Goal: Transaction & Acquisition: Purchase product/service

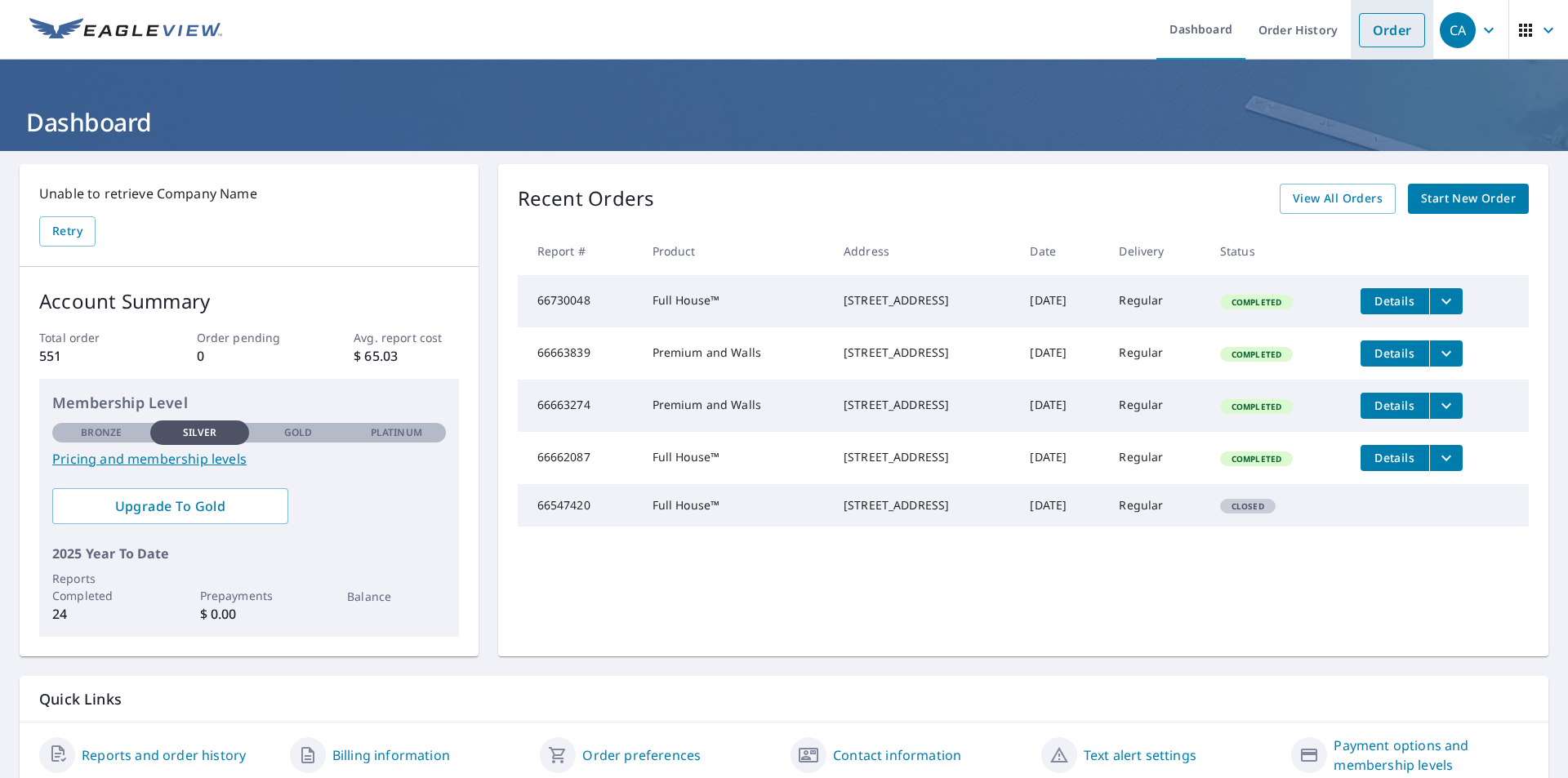
click at [1385, 20] on link "Order" at bounding box center [1392, 30] width 66 height 34
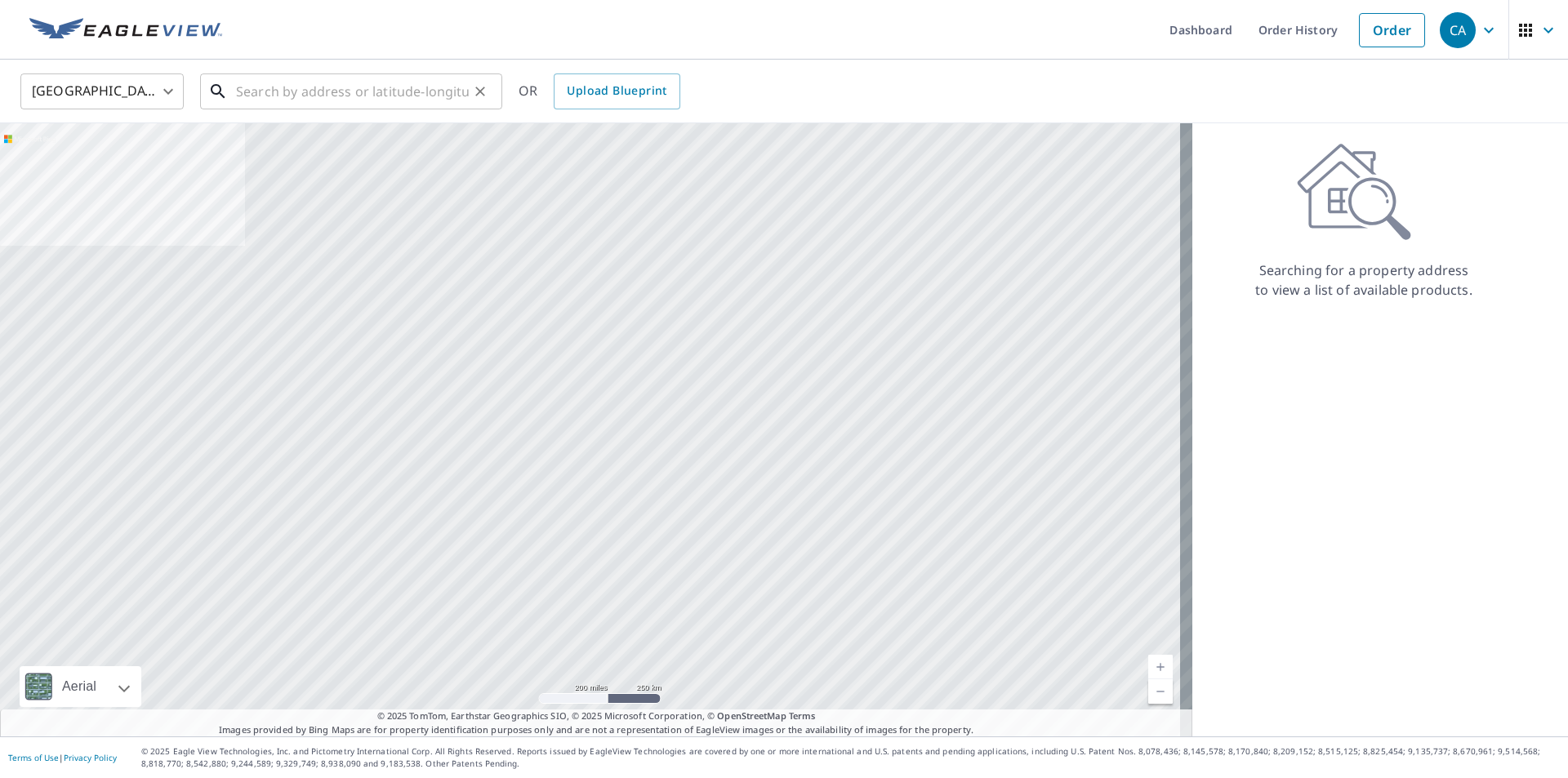
click at [369, 87] on input "text" at bounding box center [353, 92] width 233 height 46
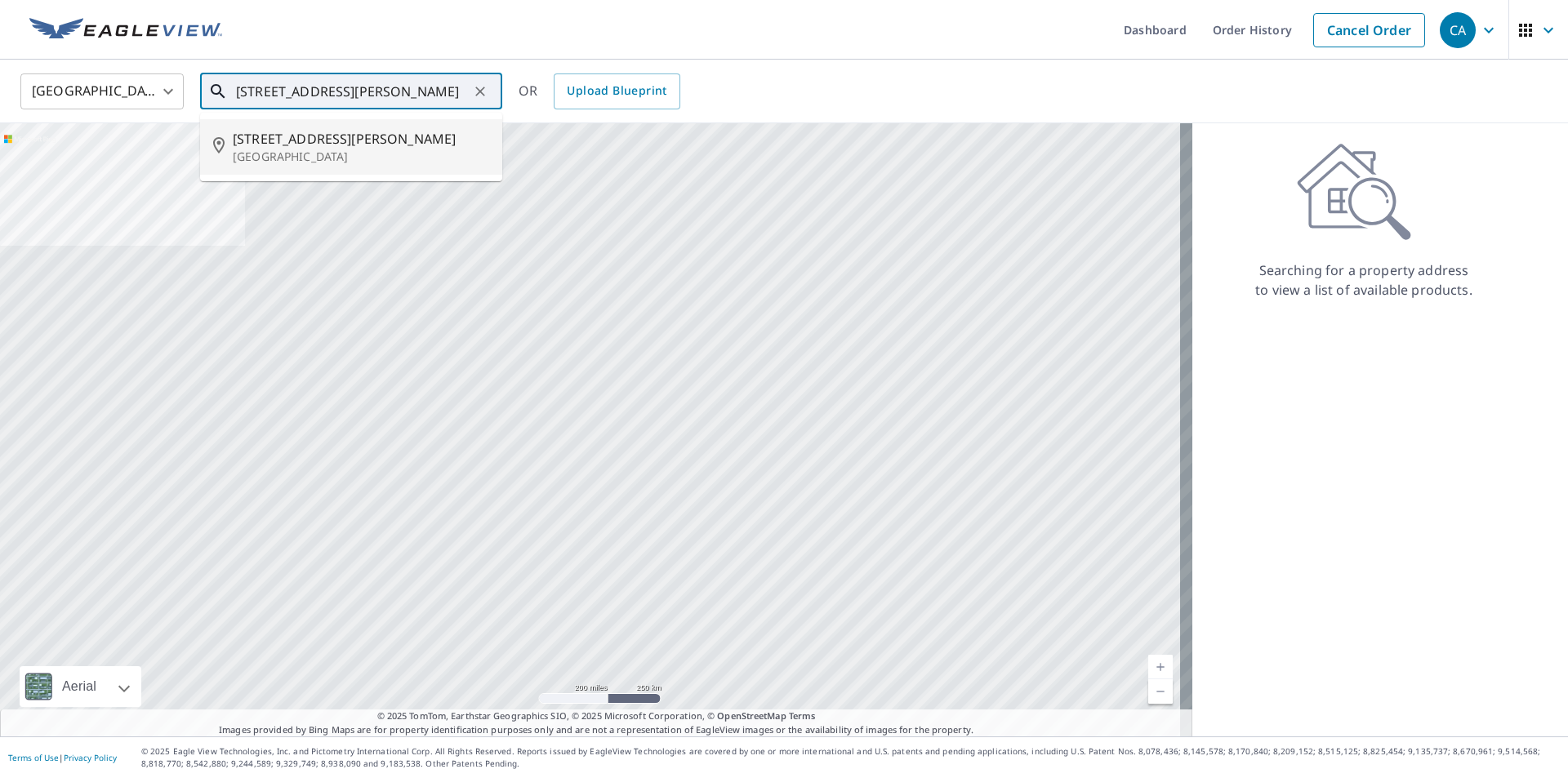
click at [389, 130] on span "[STREET_ADDRESS][PERSON_NAME]" at bounding box center [361, 139] width 256 height 20
type input "[STREET_ADDRESS][PERSON_NAME]"
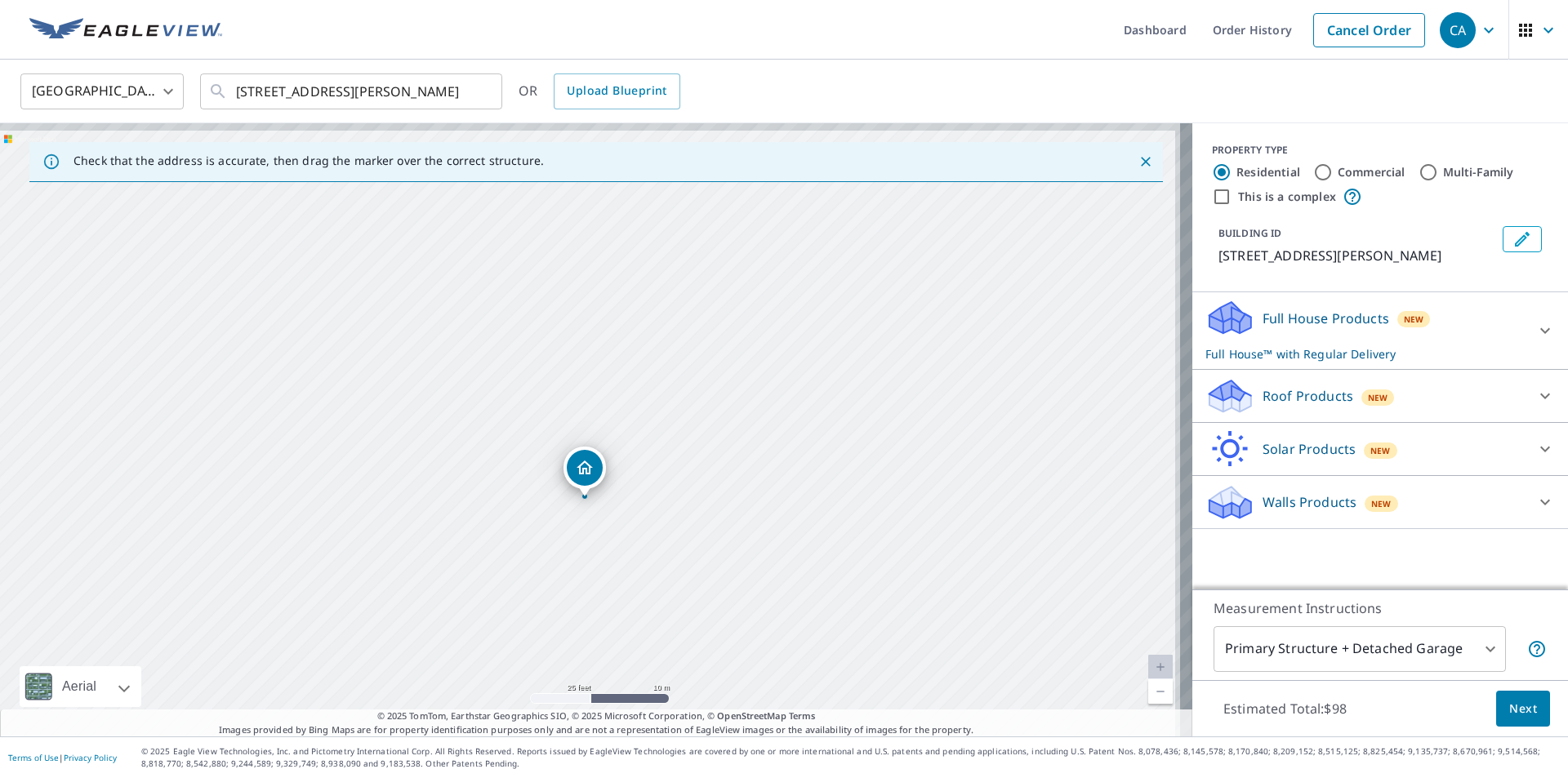
drag, startPoint x: 555, startPoint y: 370, endPoint x: 514, endPoint y: 430, distance: 72.7
click at [514, 430] on div "[STREET_ADDRESS][PERSON_NAME]" at bounding box center [596, 430] width 1192 height 614
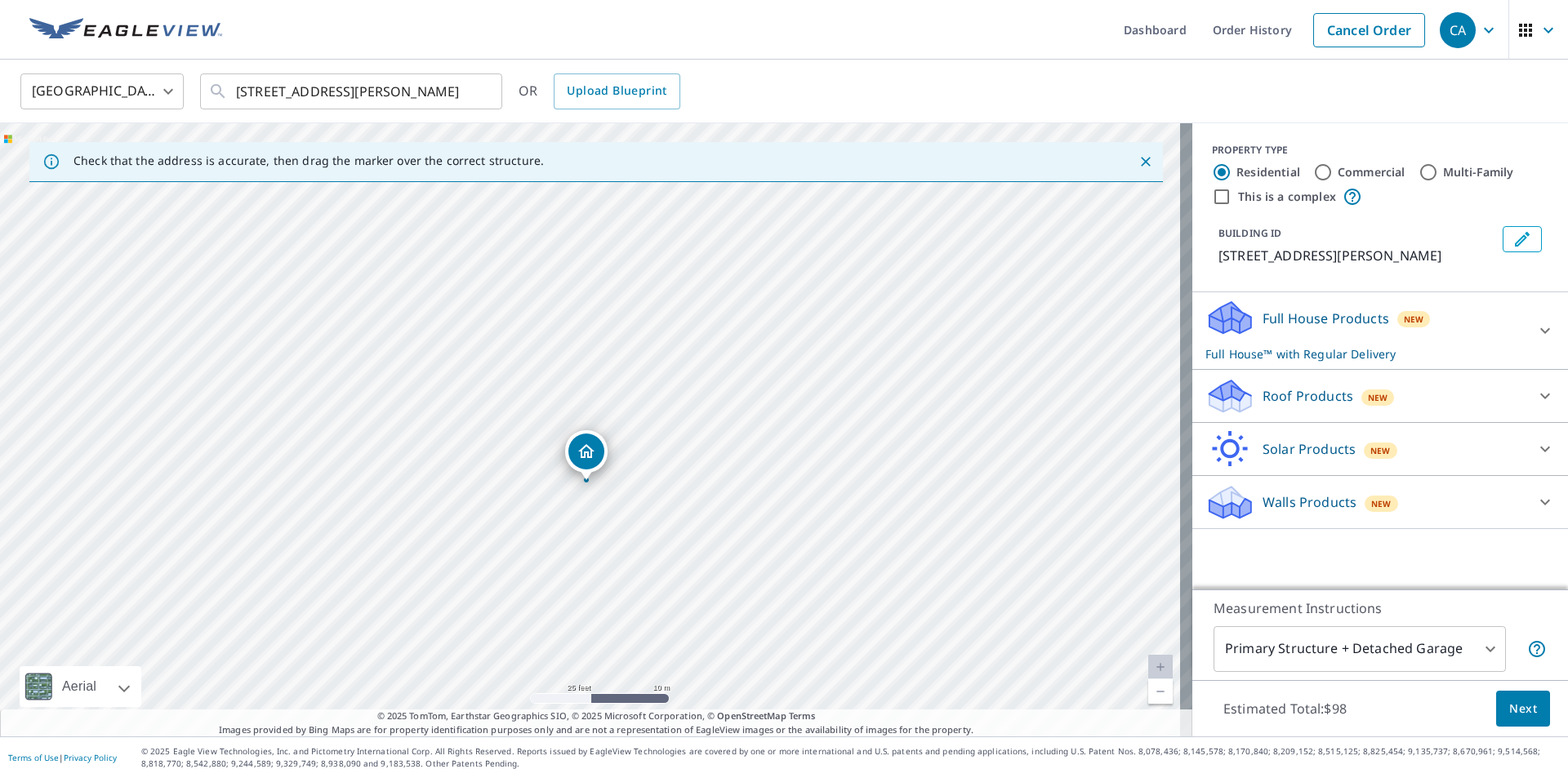
drag, startPoint x: 580, startPoint y: 457, endPoint x: 582, endPoint y: 441, distance: 16.1
click at [1504, 324] on div "Full House Products New Full House™ with Regular Delivery" at bounding box center [1365, 331] width 320 height 64
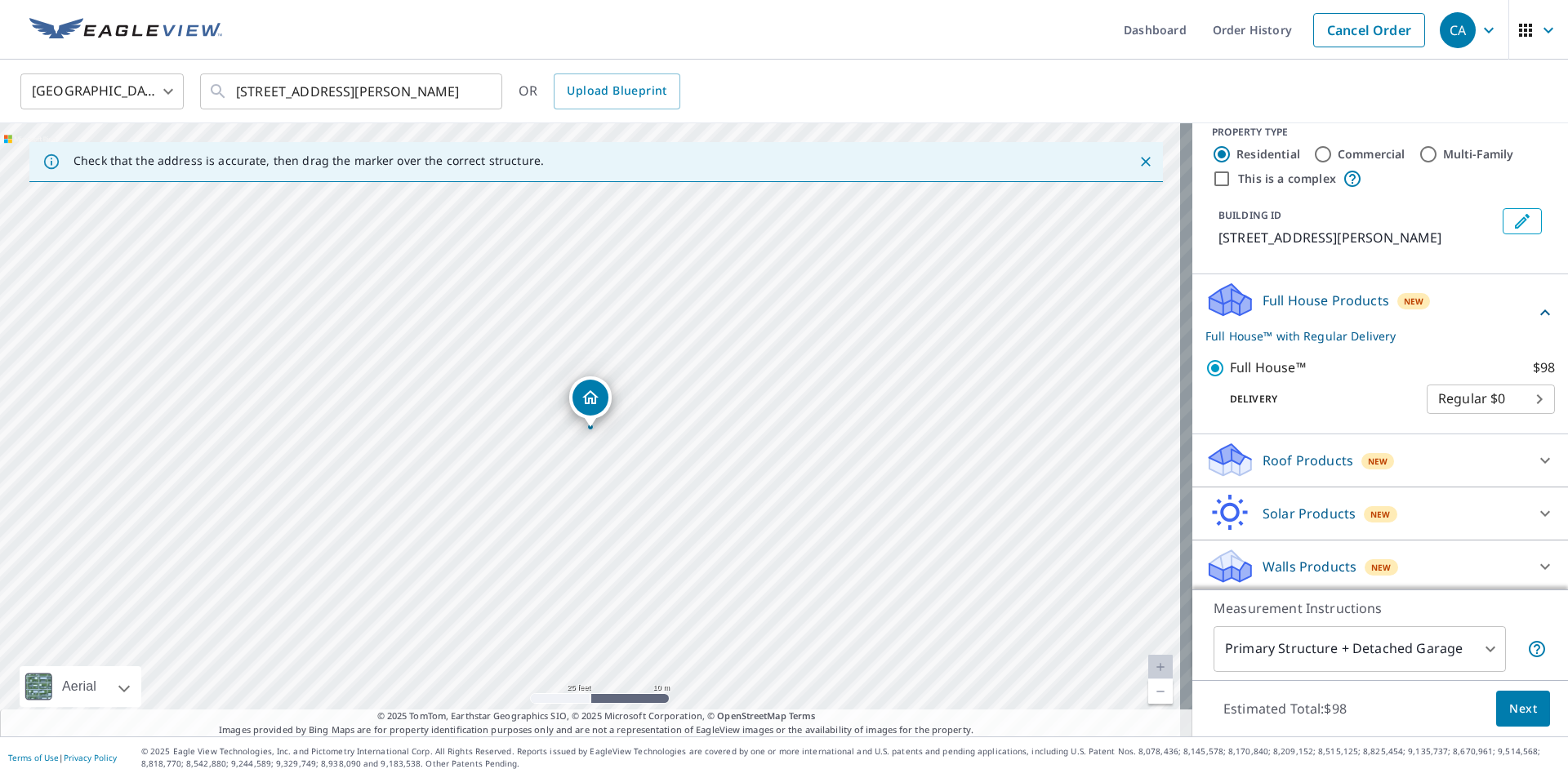
scroll to position [22, 0]
click at [1509, 711] on span "Next" at bounding box center [1523, 709] width 28 height 20
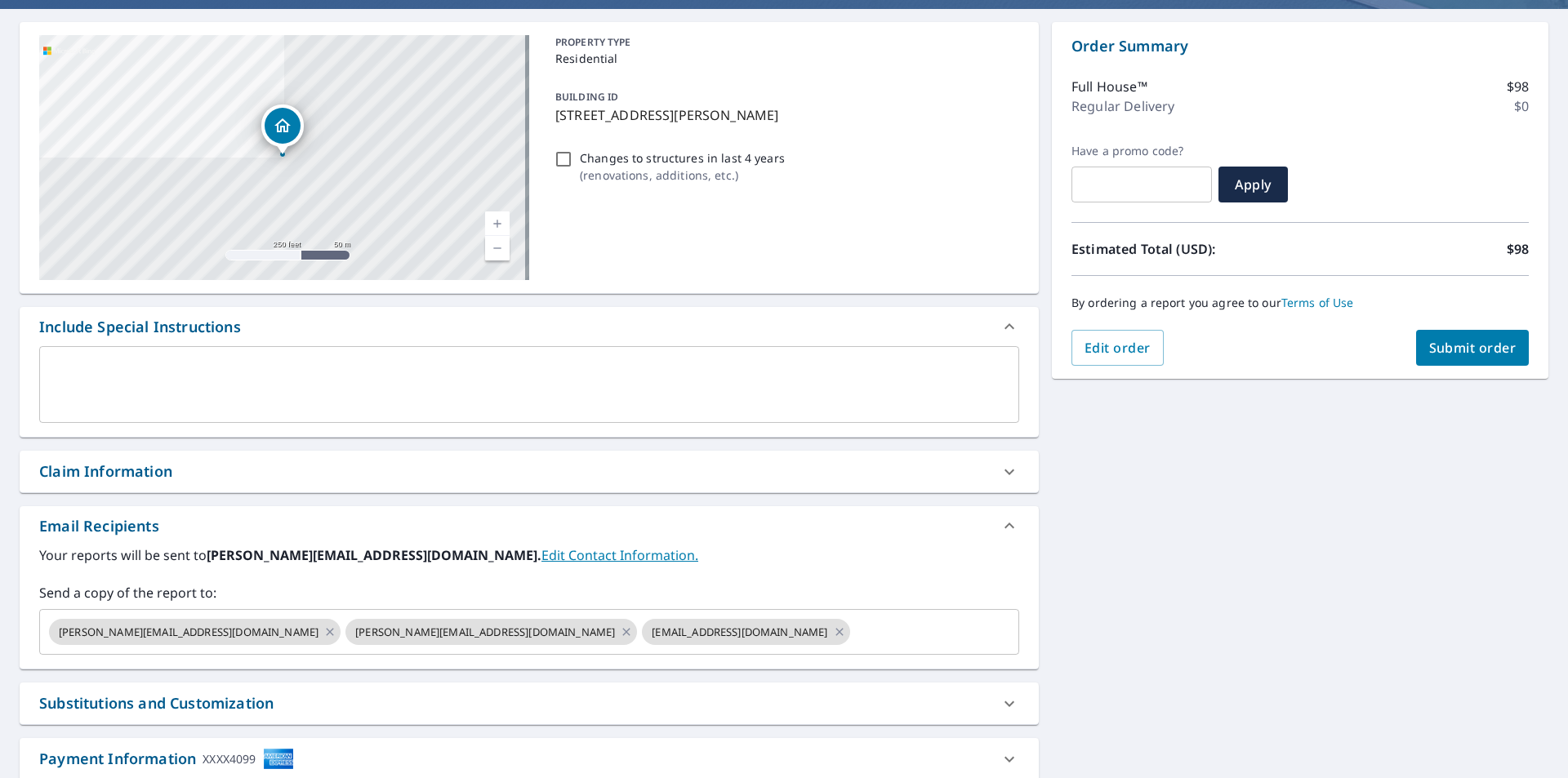
scroll to position [163, 0]
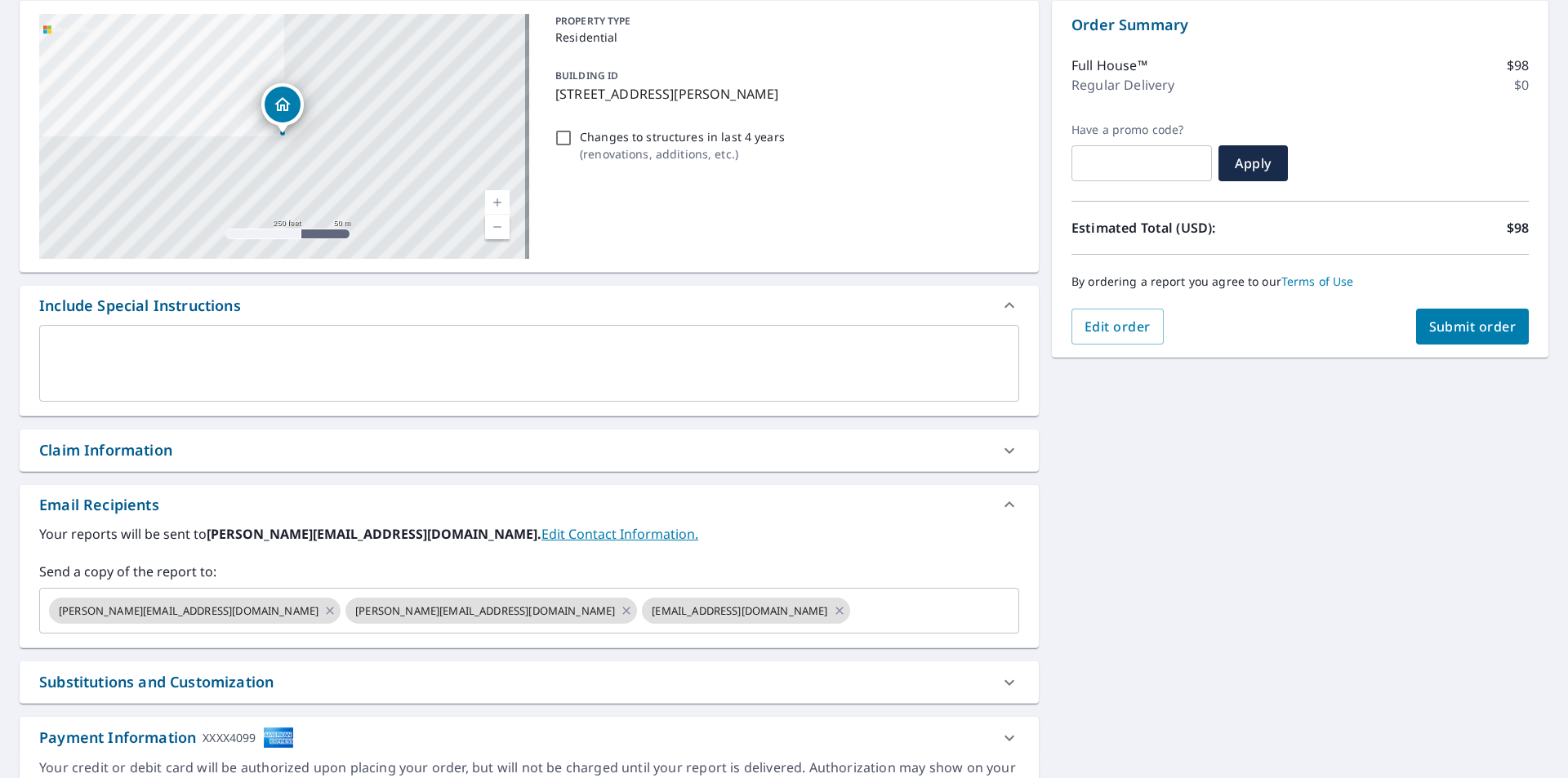
click at [226, 389] on div "x ​" at bounding box center [529, 363] width 980 height 77
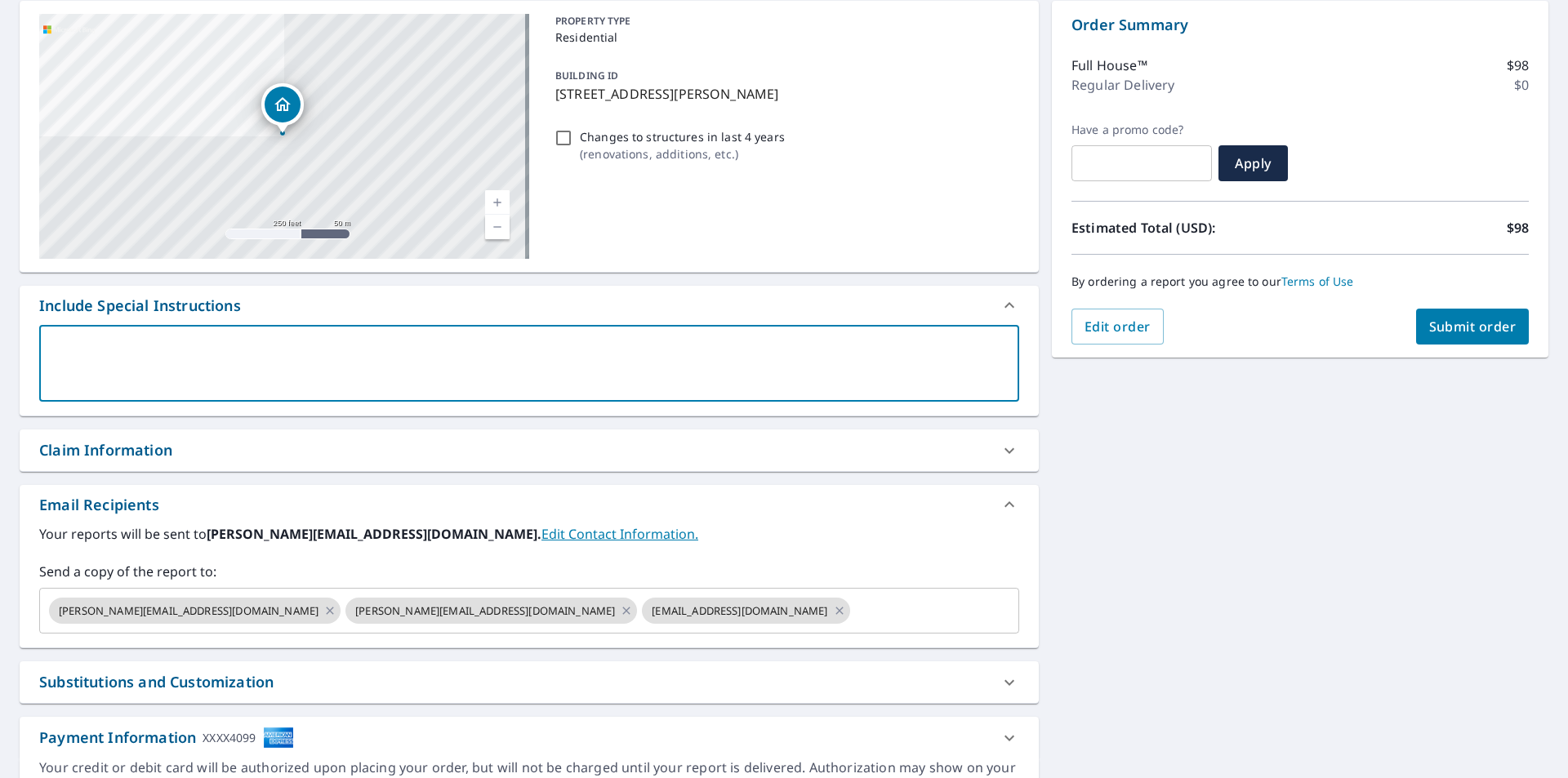
click at [245, 385] on textarea at bounding box center [529, 364] width 957 height 47
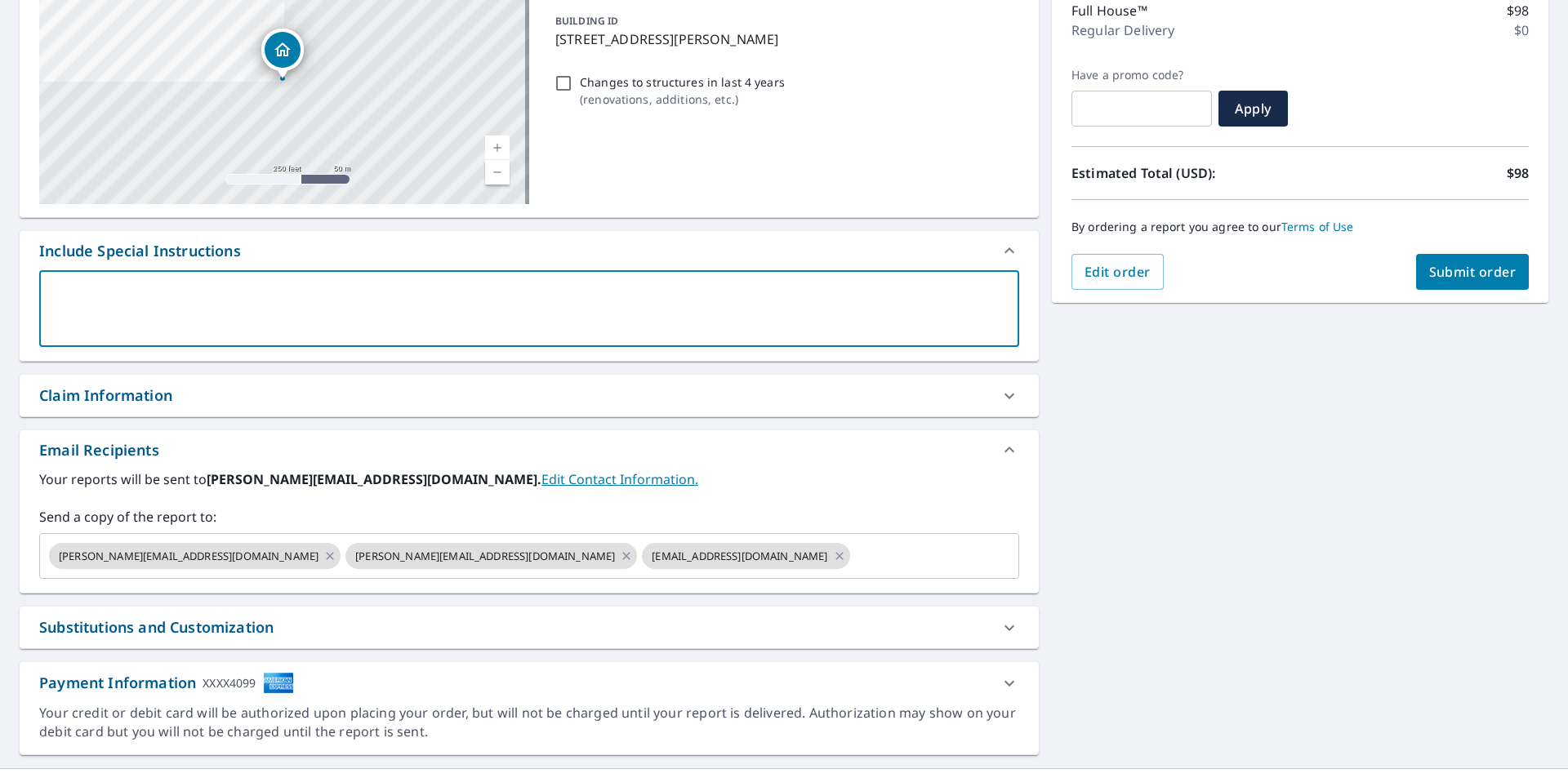
scroll to position [250, 0]
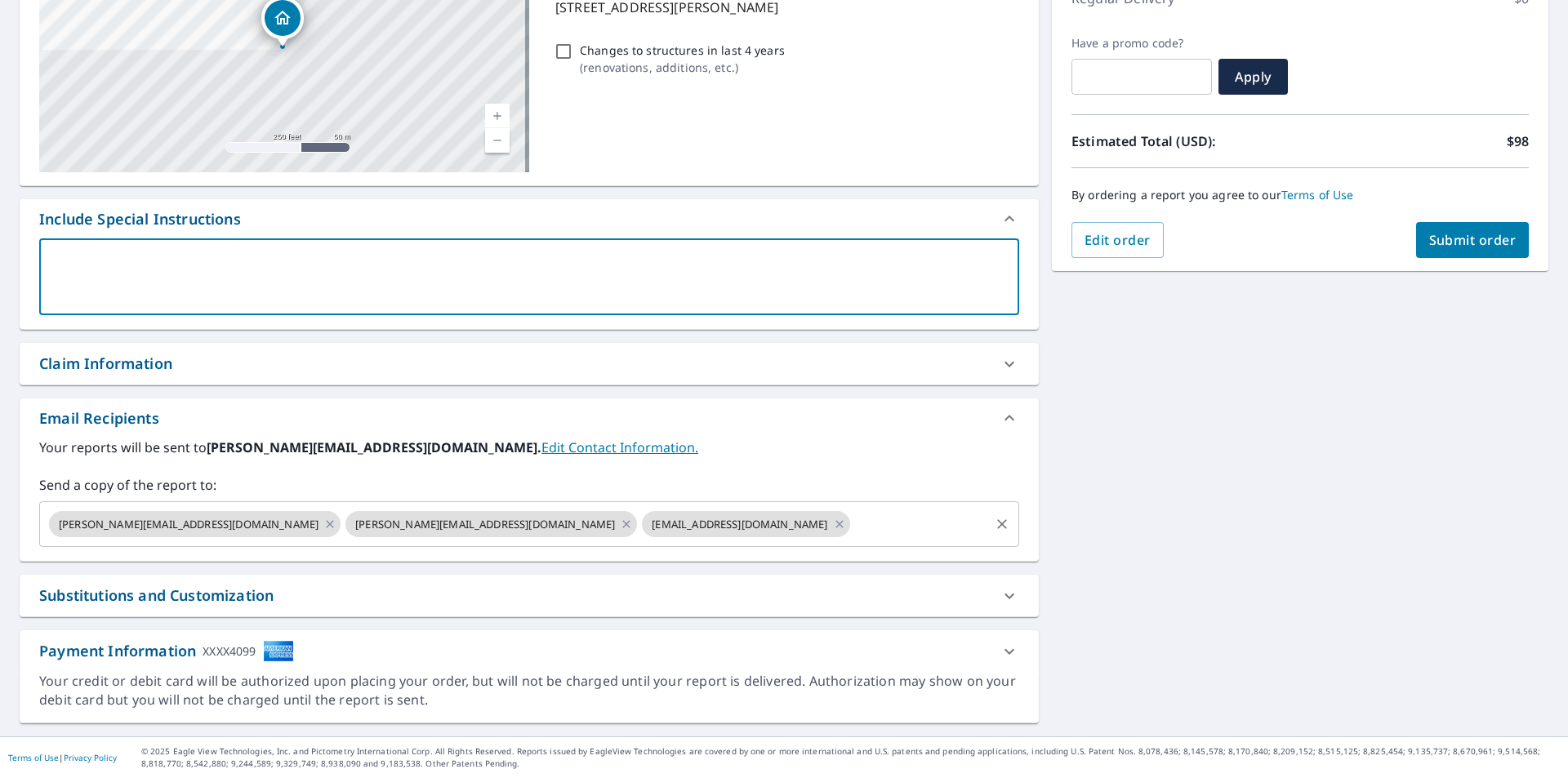
click at [853, 522] on input "text" at bounding box center [919, 524] width 134 height 31
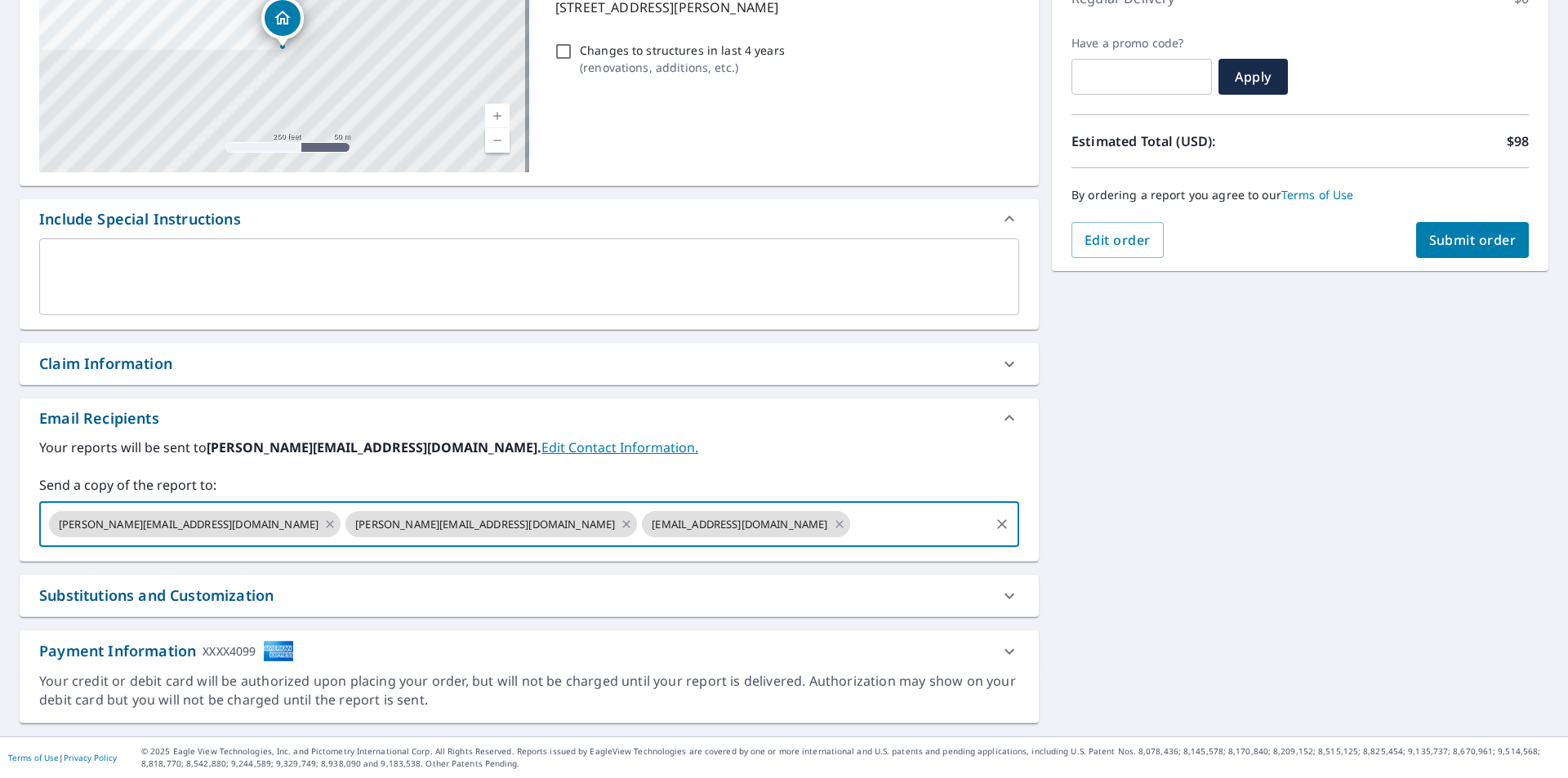
click at [853, 516] on input "text" at bounding box center [919, 524] width 134 height 31
type input "[PERSON_NAME][EMAIL_ADDRESS][PERSON_NAME][DOMAIN_NAME]"
click at [767, 442] on label "Your reports will be sent to [PERSON_NAME][EMAIL_ADDRESS][DOMAIN_NAME]. Edit Co…" at bounding box center [529, 447] width 980 height 20
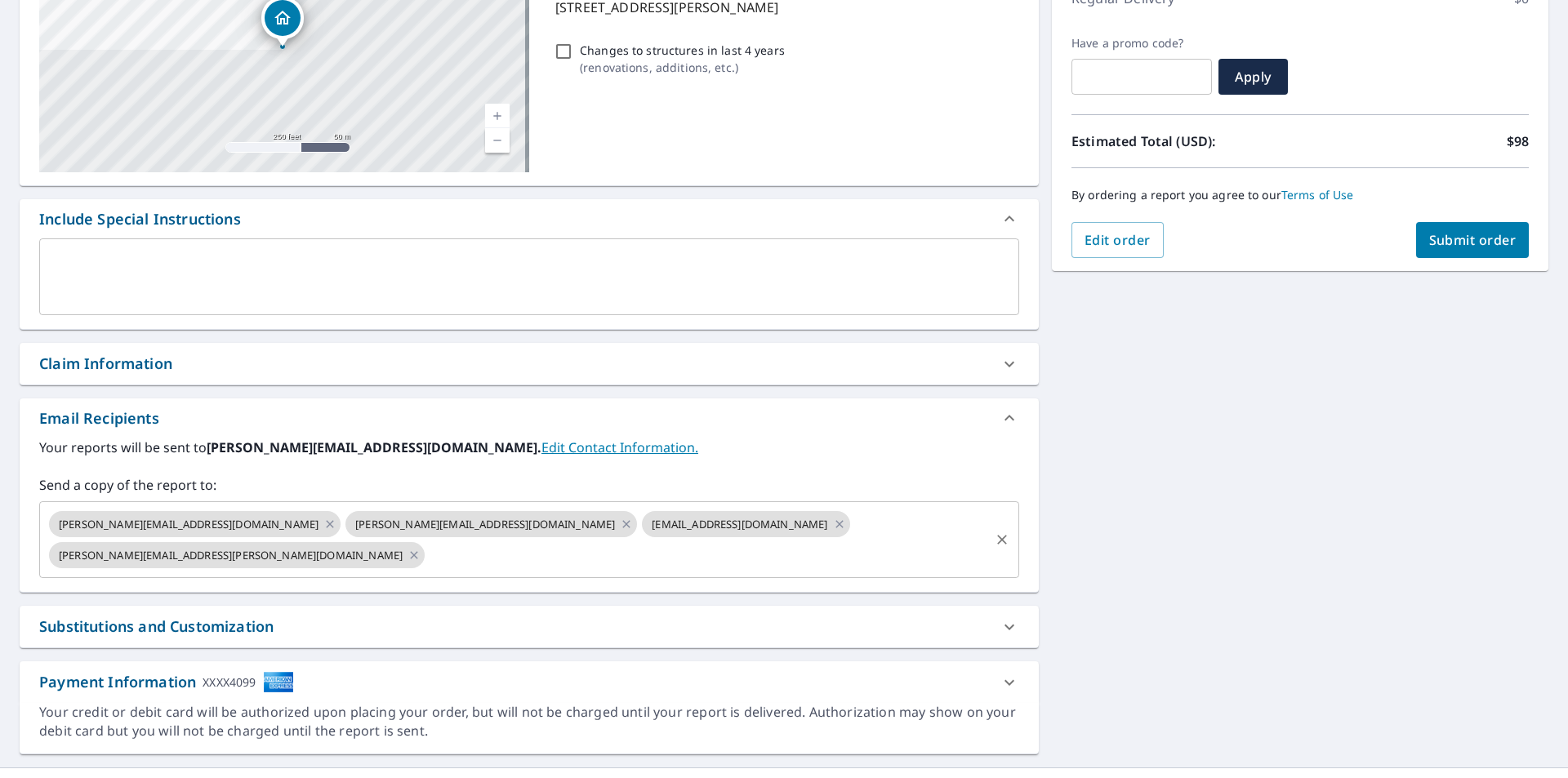
click at [781, 540] on input "text" at bounding box center [707, 555] width 560 height 31
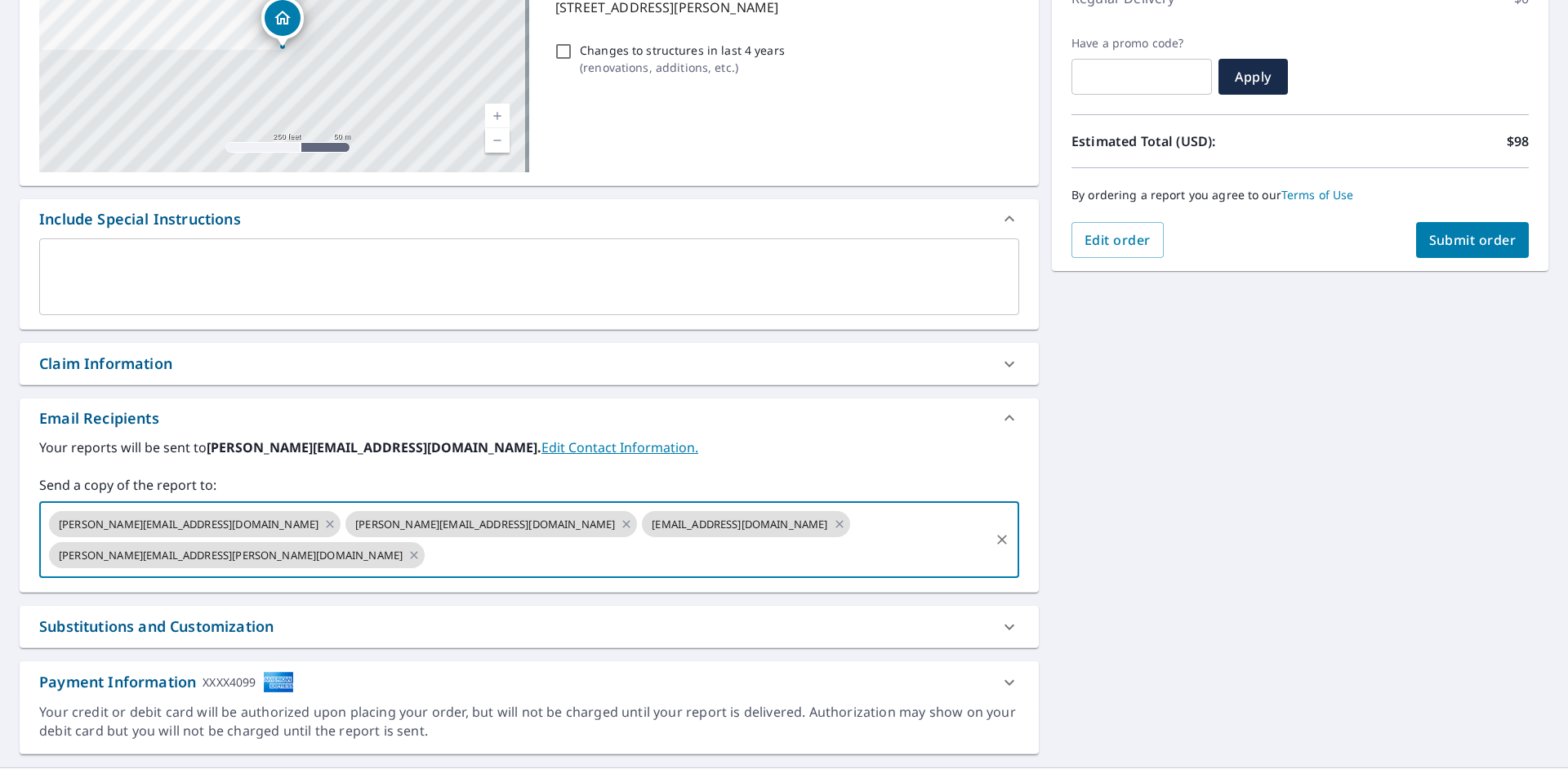
click at [776, 446] on label "Your reports will be sent to [PERSON_NAME][EMAIL_ADDRESS][DOMAIN_NAME]. Edit Co…" at bounding box center [529, 447] width 980 height 20
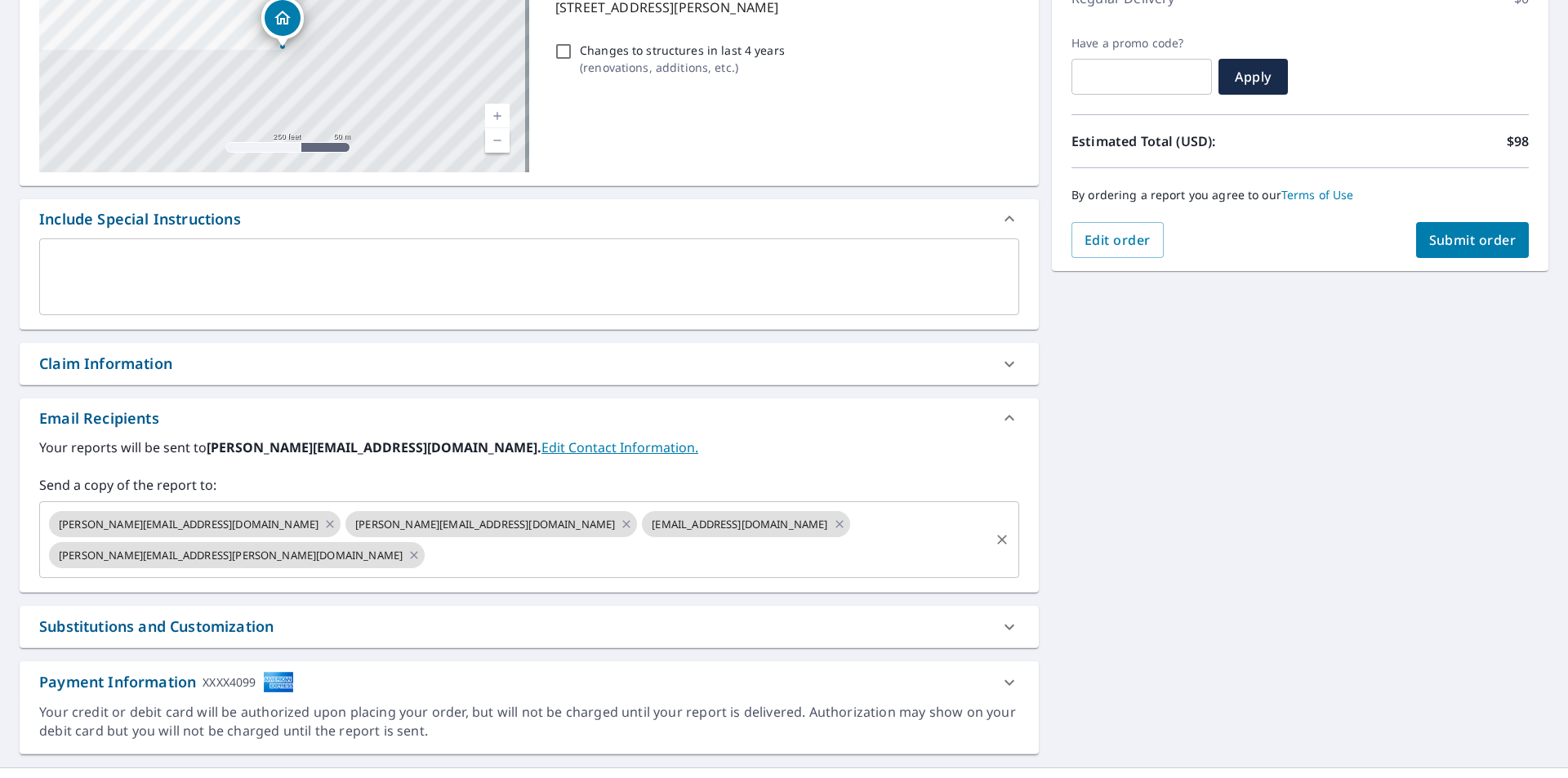
click at [772, 540] on input "text" at bounding box center [707, 555] width 560 height 31
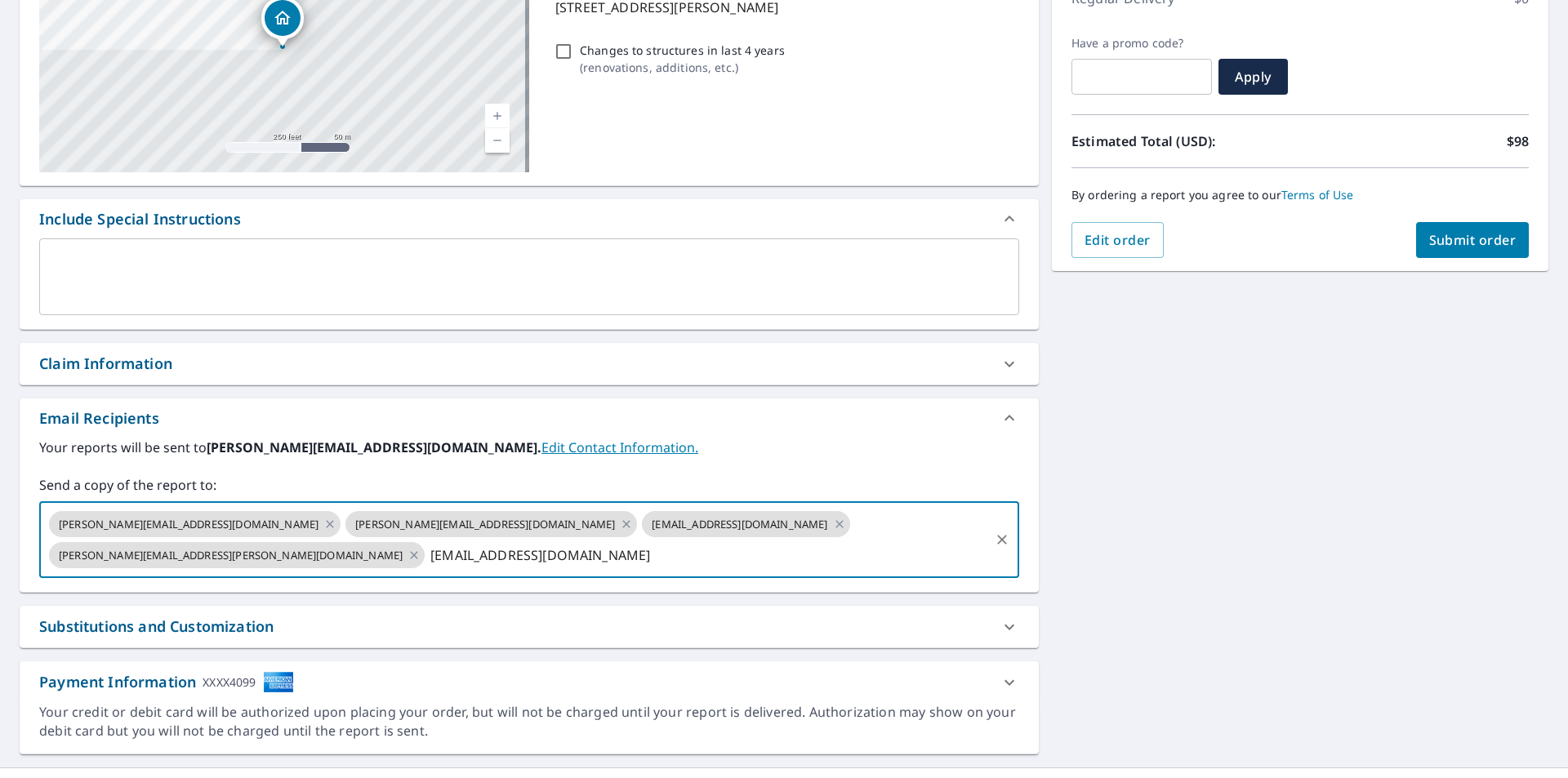
type input "[EMAIL_ADDRESS][DOMAIN_NAME]"
click at [734, 480] on label "Send a copy of the report to:" at bounding box center [529, 485] width 980 height 20
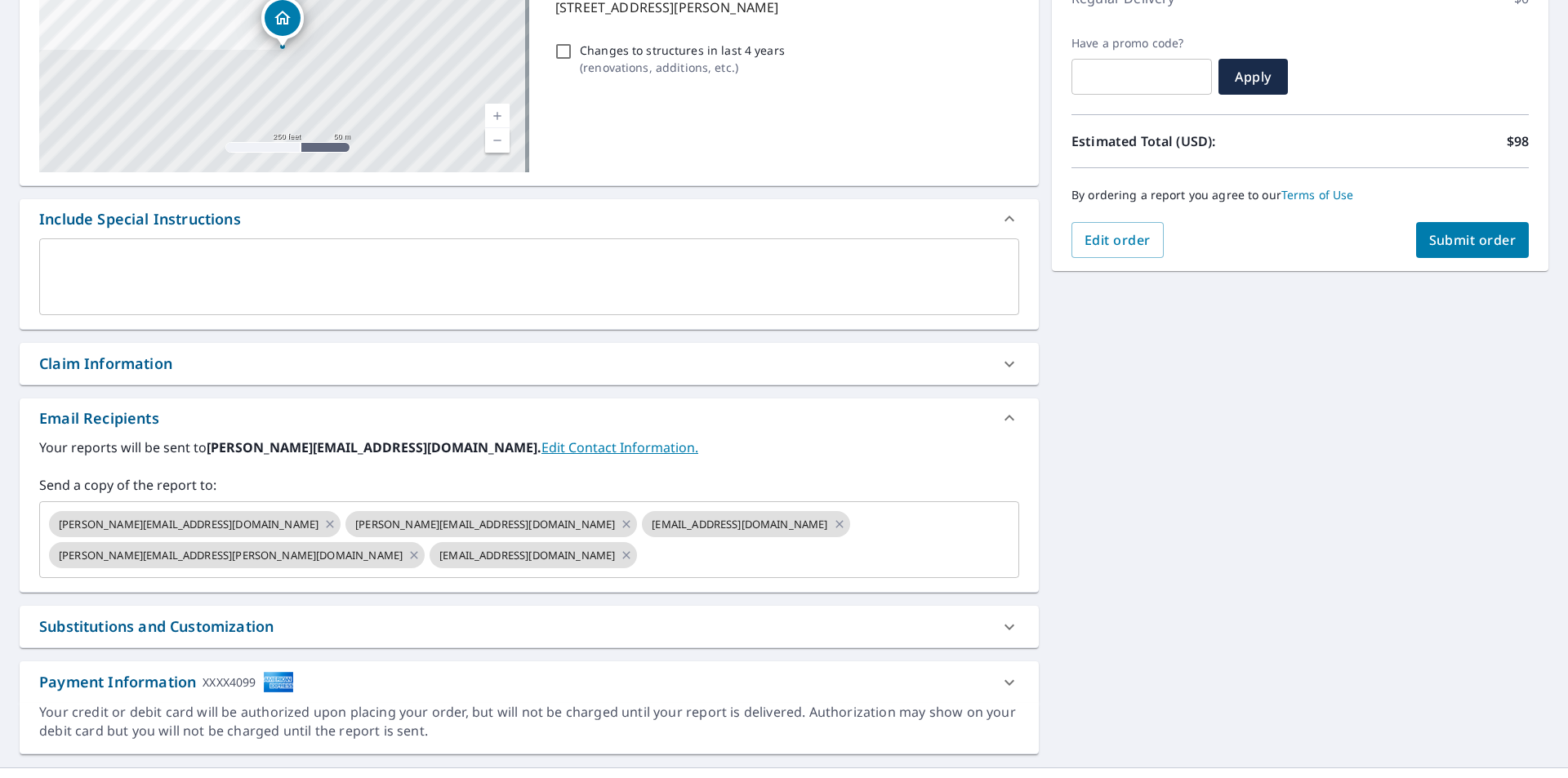
click at [455, 616] on div "Substitutions and Customization" at bounding box center [514, 627] width 950 height 22
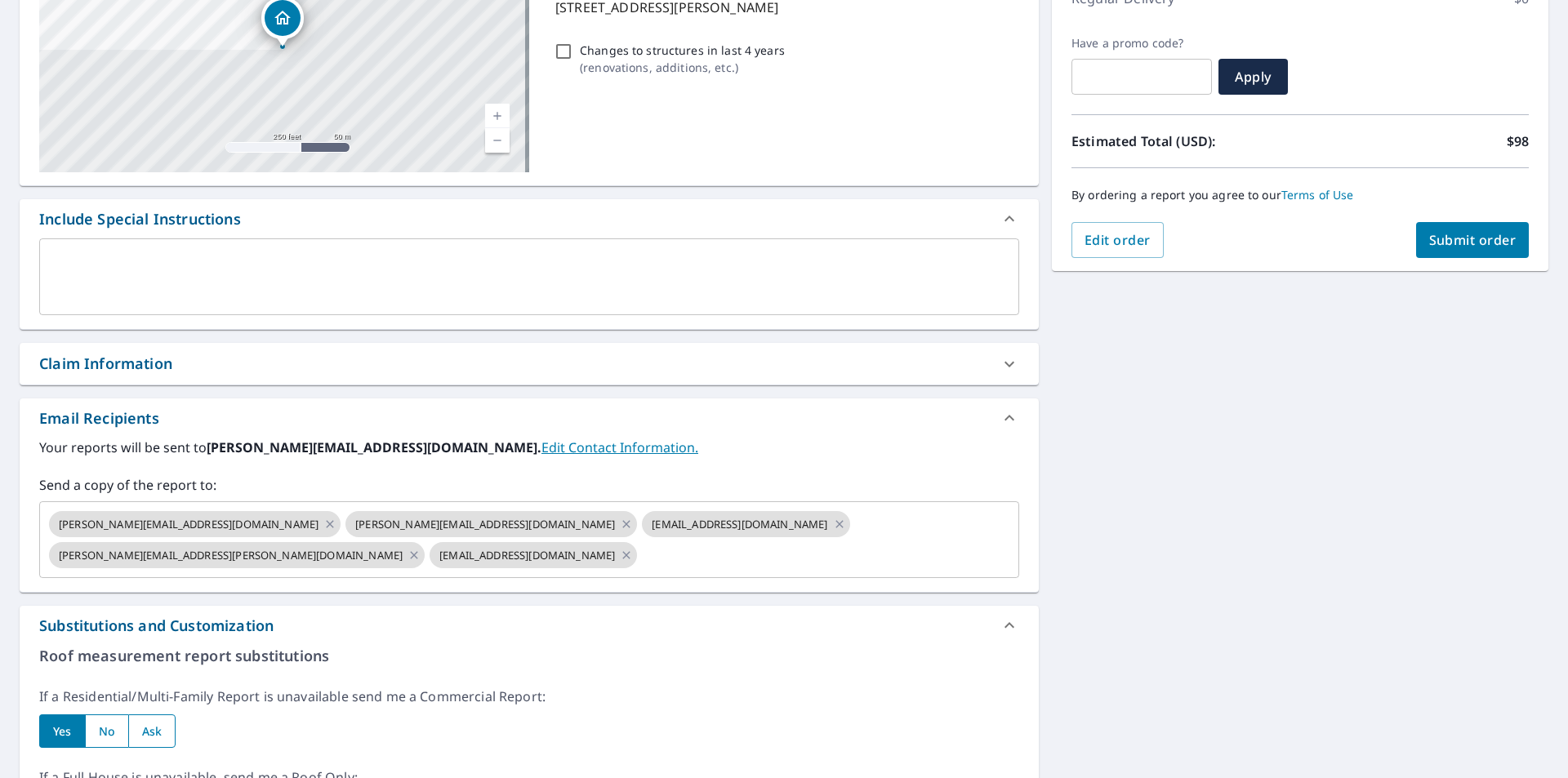
click at [367, 615] on div "Substitutions and Customization" at bounding box center [514, 626] width 950 height 22
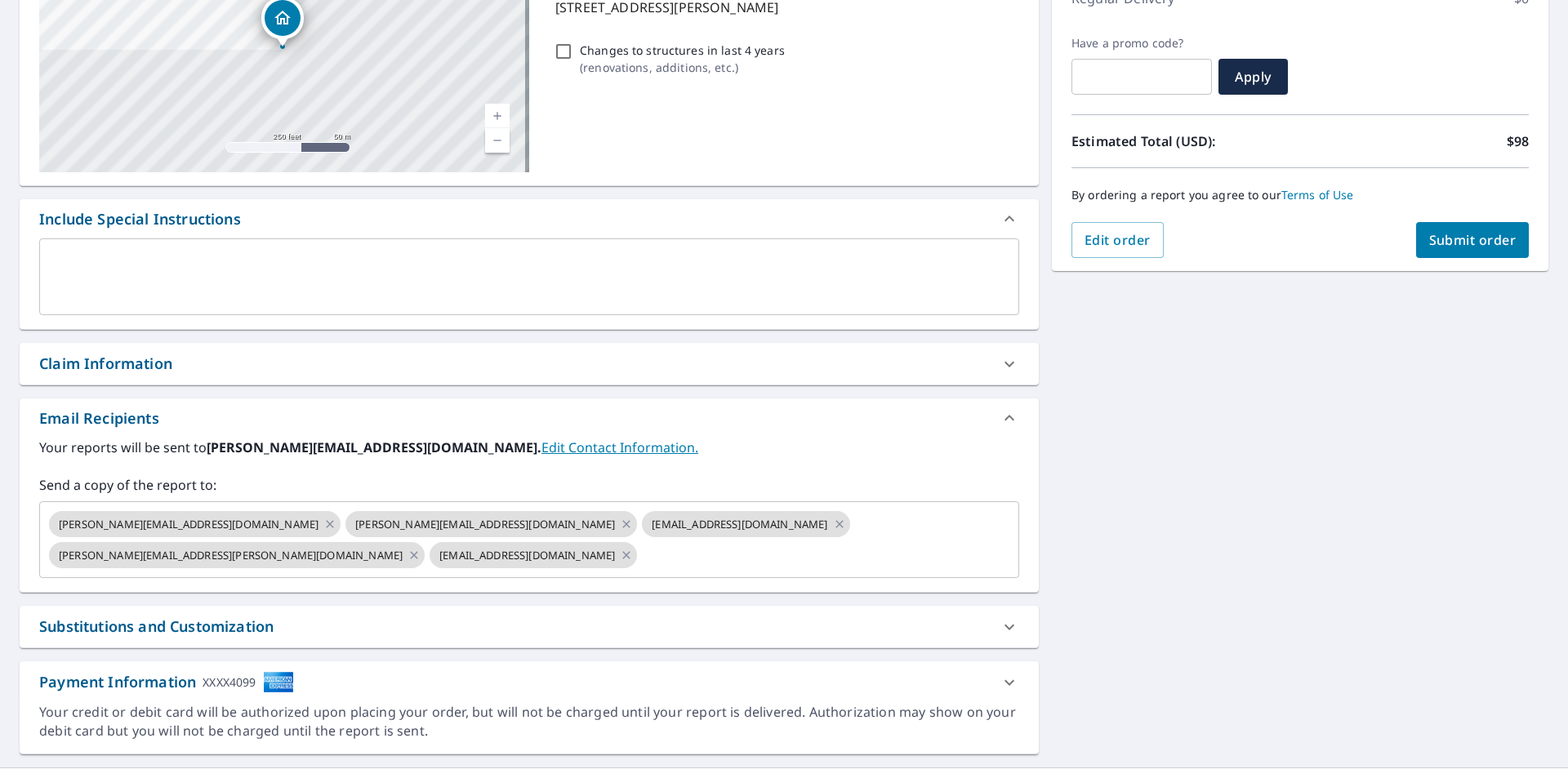
scroll to position [168, 0]
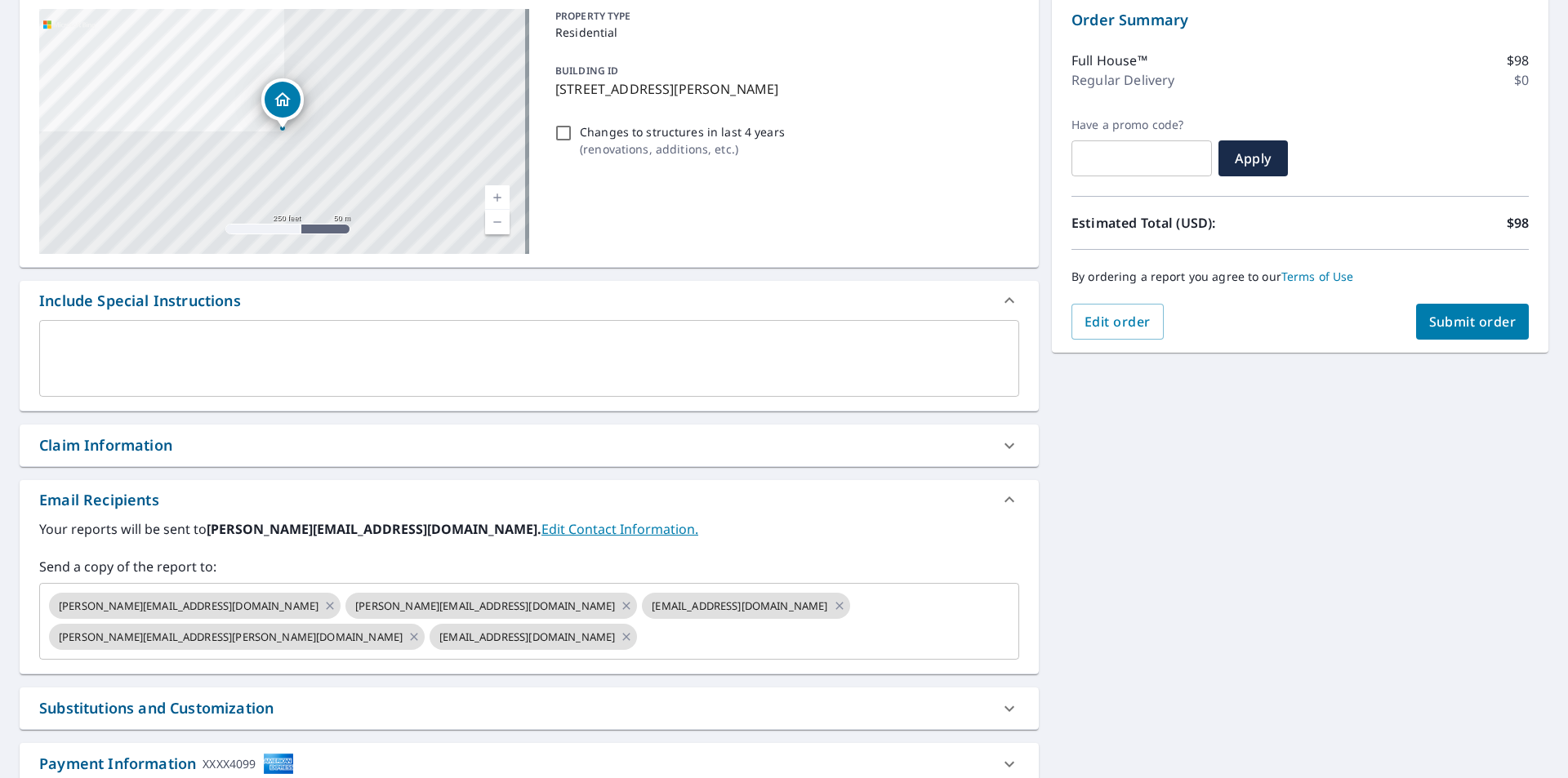
click at [305, 446] on div "Claim Information" at bounding box center [514, 445] width 950 height 22
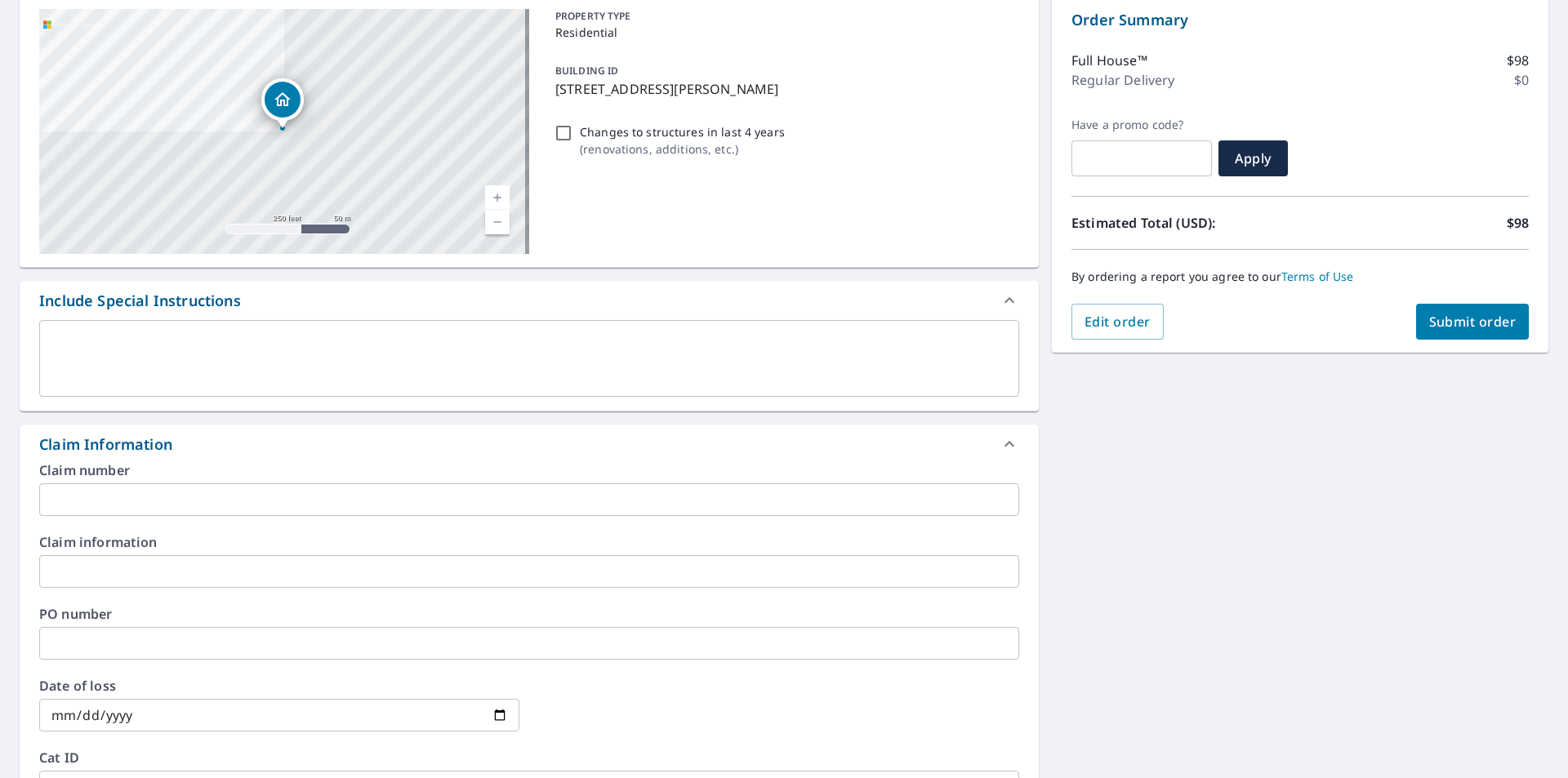
click at [227, 498] on input "text" at bounding box center [529, 499] width 980 height 33
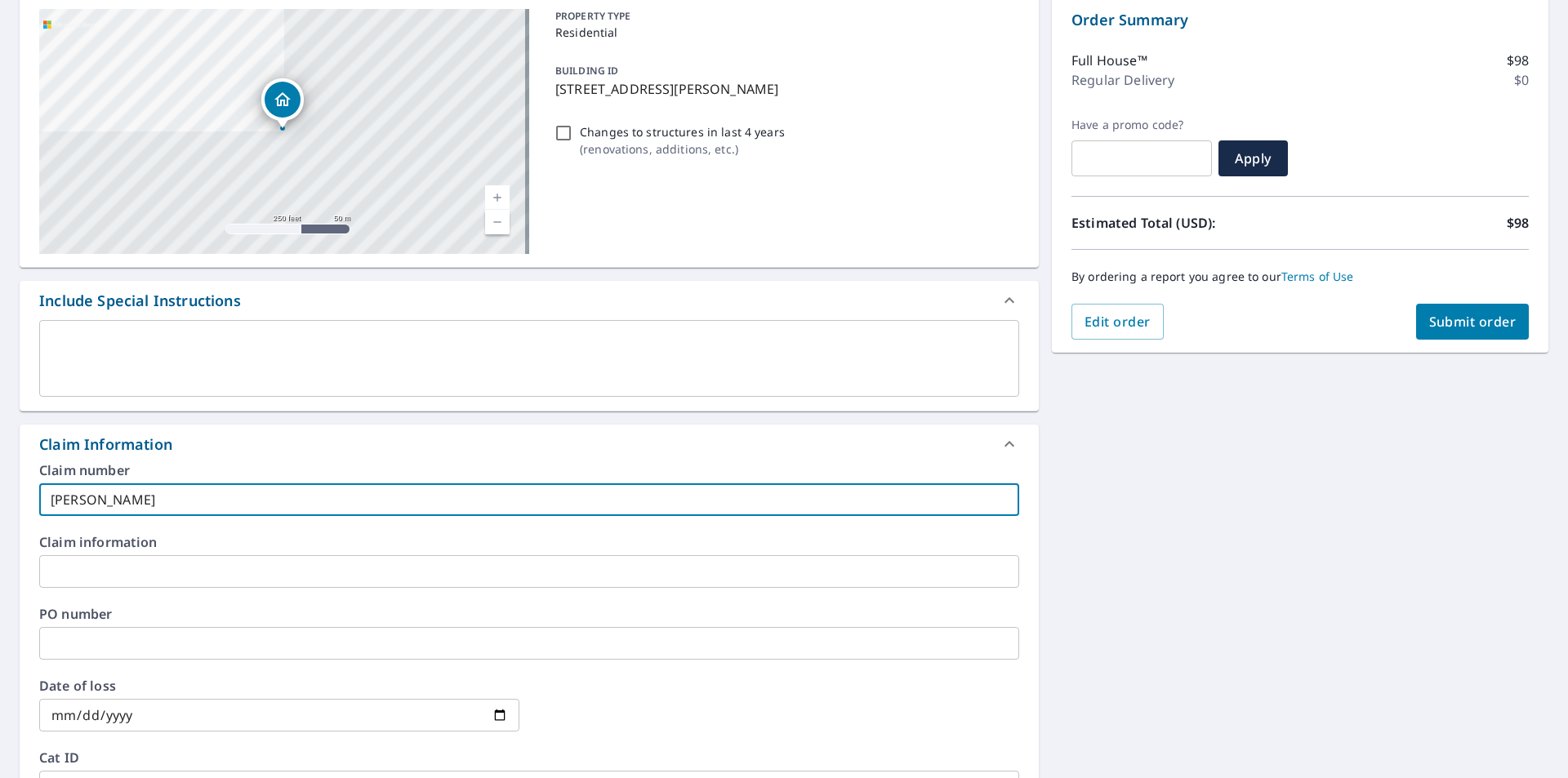
type input "[PERSON_NAME]"
click at [309, 445] on div "Claim Information" at bounding box center [514, 444] width 950 height 22
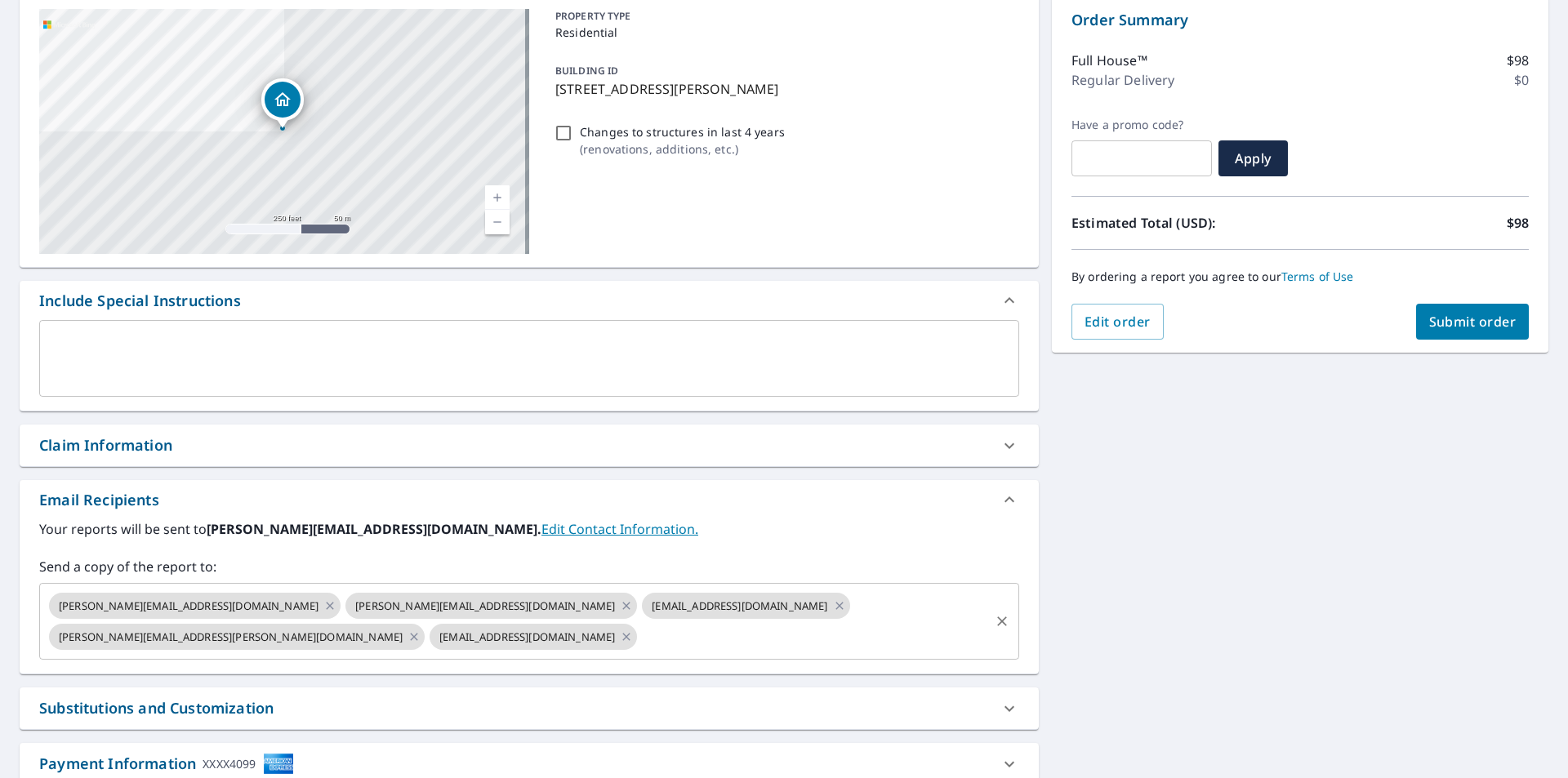
scroll to position [250, 0]
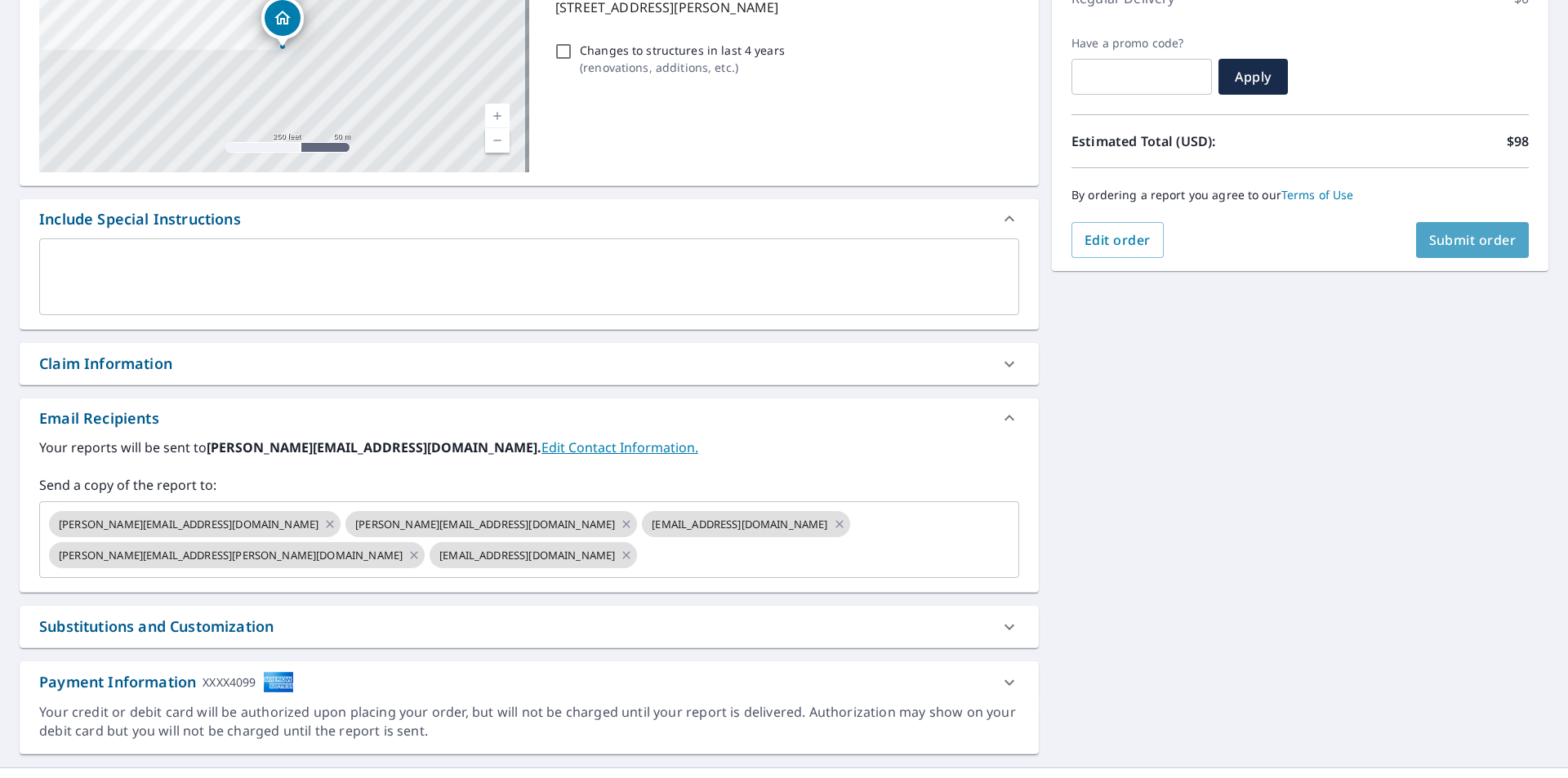
click at [1439, 244] on span "Submit order" at bounding box center [1473, 240] width 88 height 18
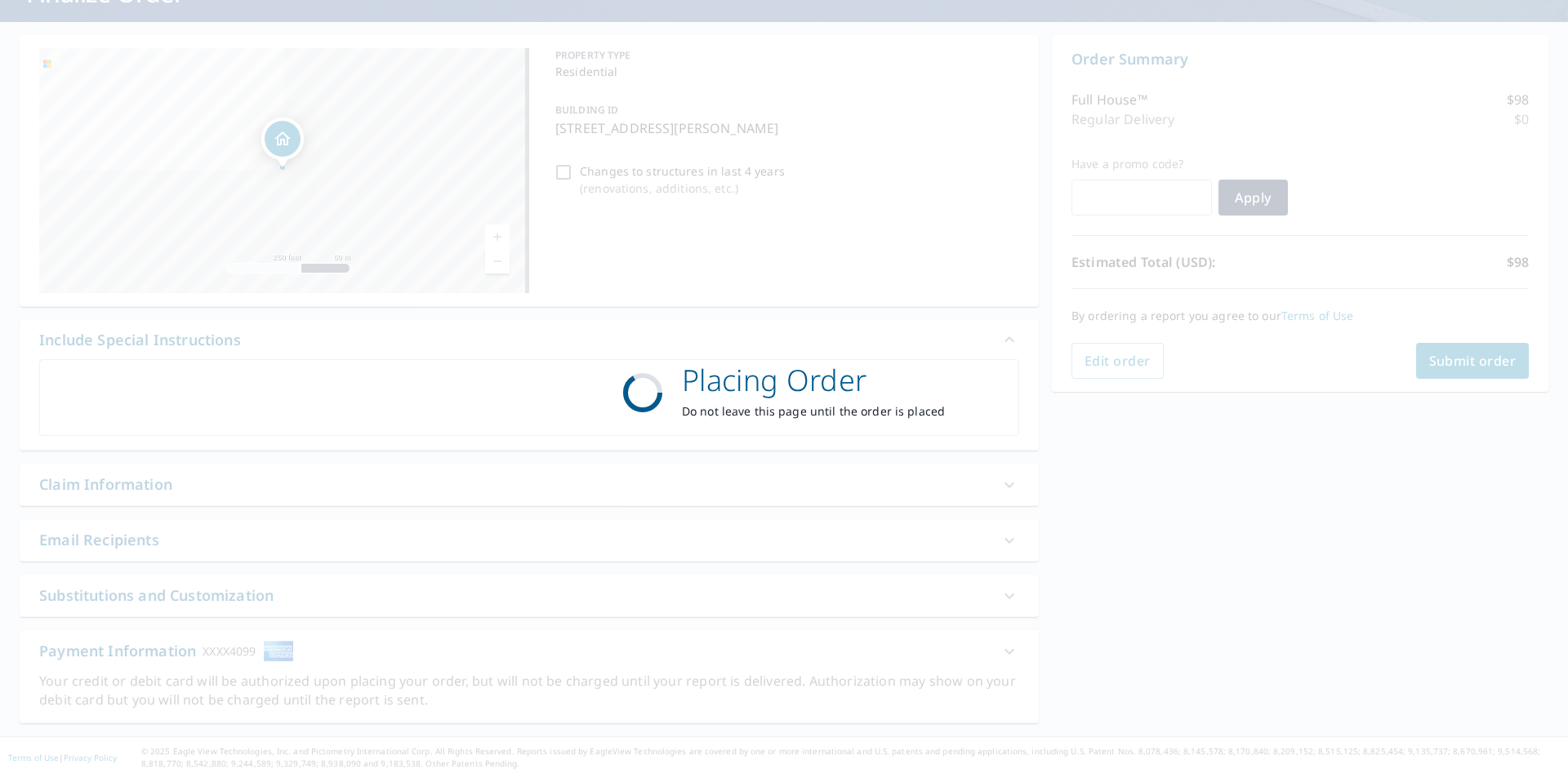
scroll to position [130, 0]
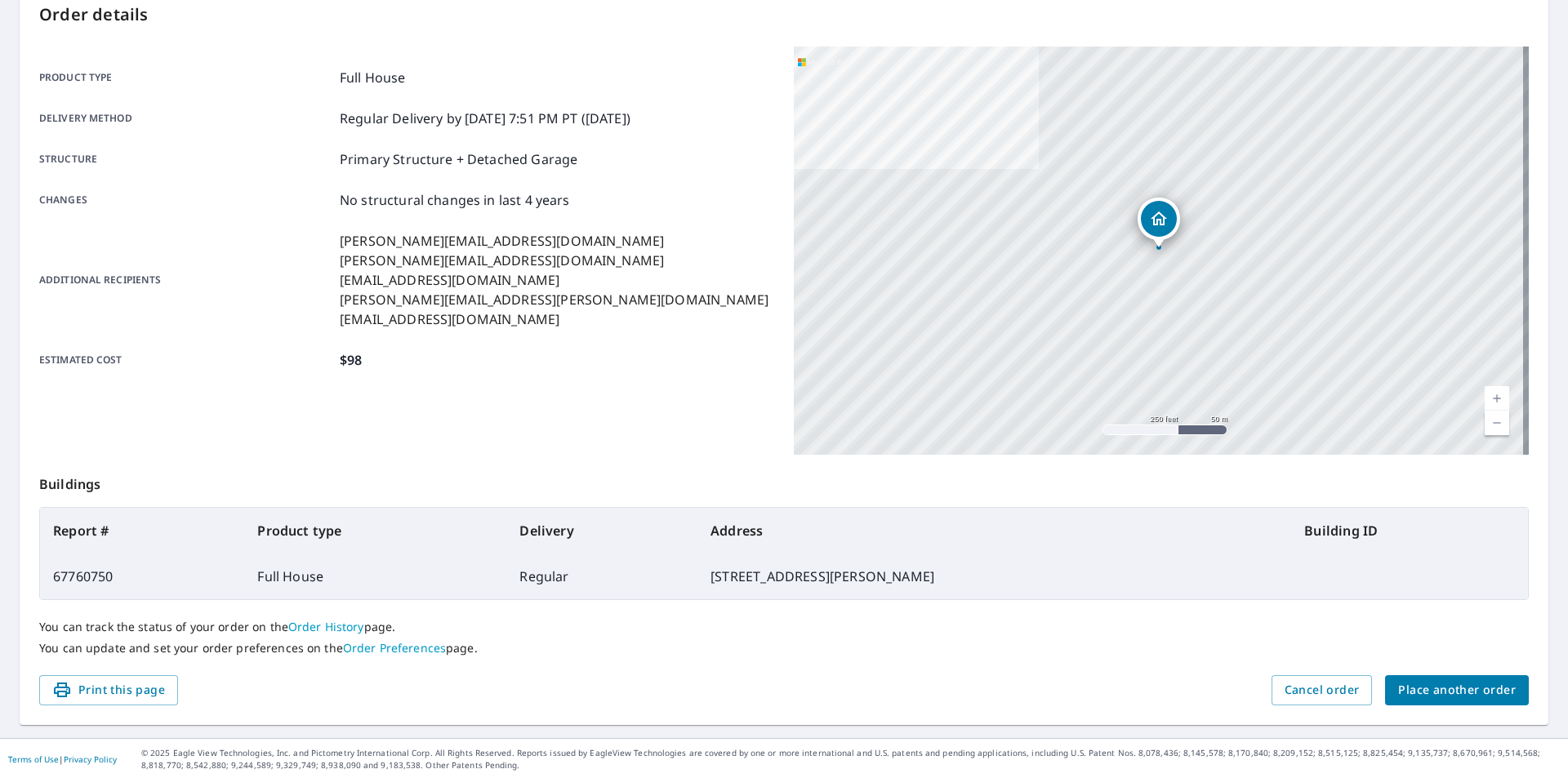
scroll to position [183, 0]
click at [124, 681] on span "Print this page" at bounding box center [108, 688] width 113 height 20
click at [293, 443] on div "Product type Full House Delivery method Regular Delivery by [DATE] 7:51 PM PT (…" at bounding box center [406, 249] width 735 height 408
